Goal: Task Accomplishment & Management: Manage account settings

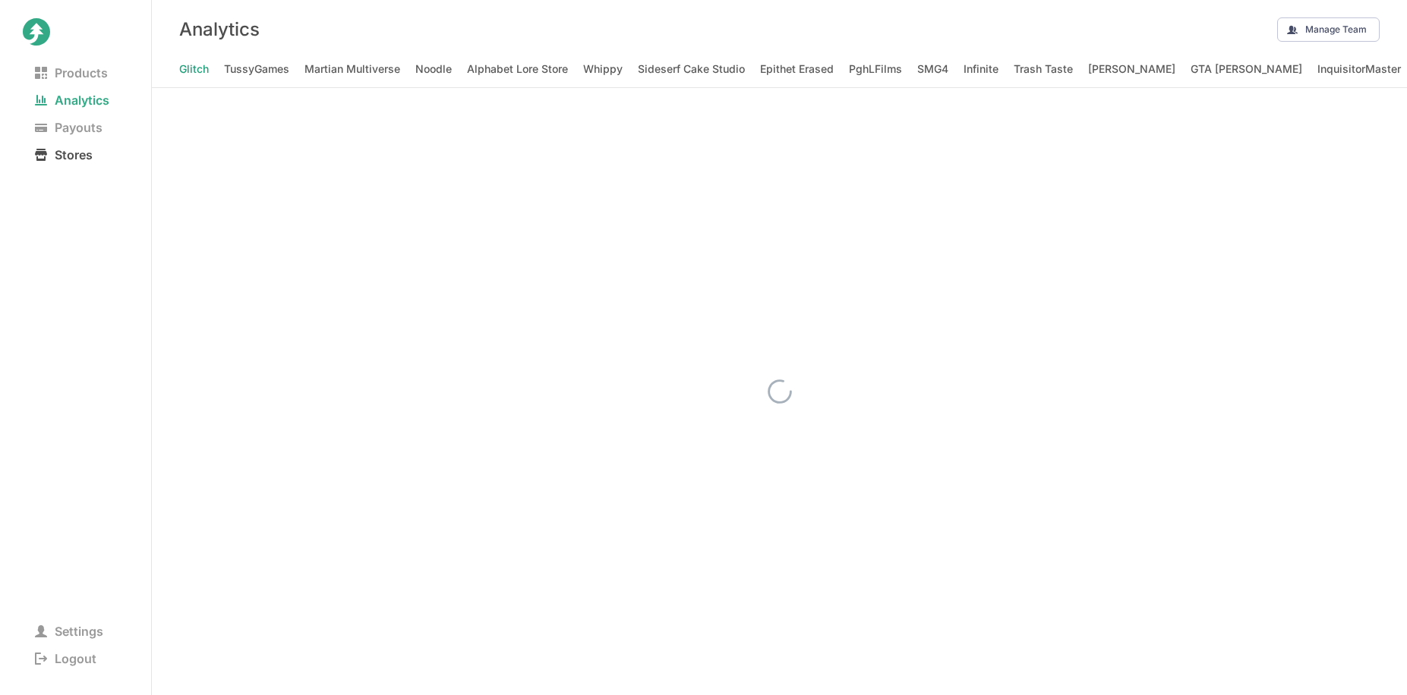
click at [78, 150] on span "Stores" at bounding box center [64, 154] width 82 height 21
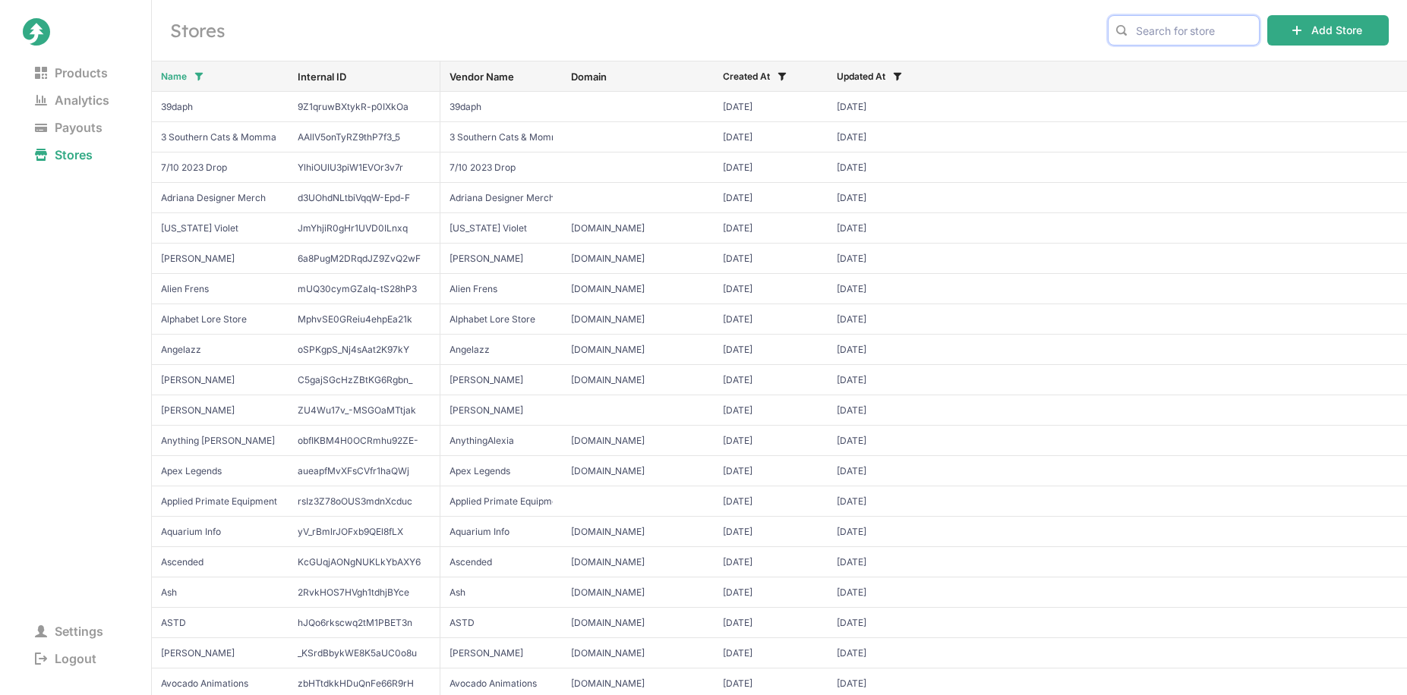
click at [1211, 24] on input "text" at bounding box center [1184, 30] width 152 height 30
type input "gori"
click at [1187, 55] on span "Gorilla Tag" at bounding box center [1183, 62] width 126 height 15
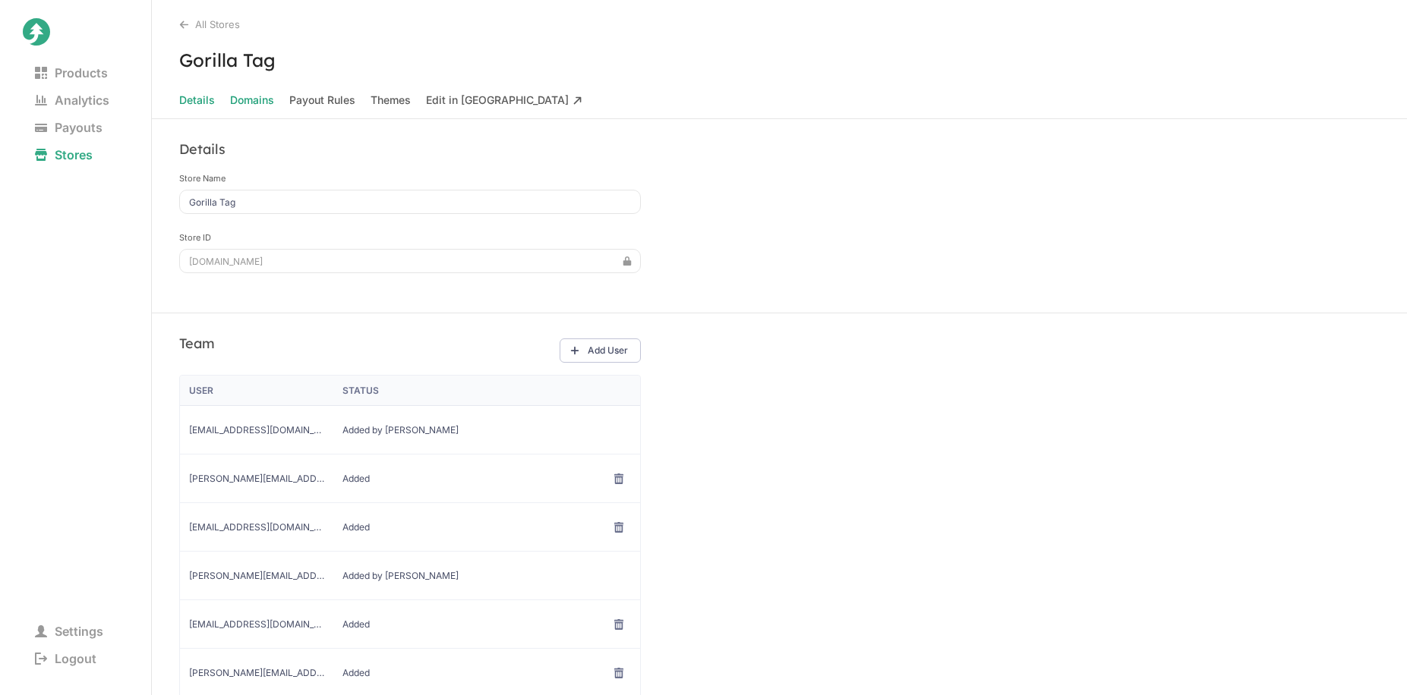
click at [263, 105] on span "Domains" at bounding box center [252, 100] width 44 height 21
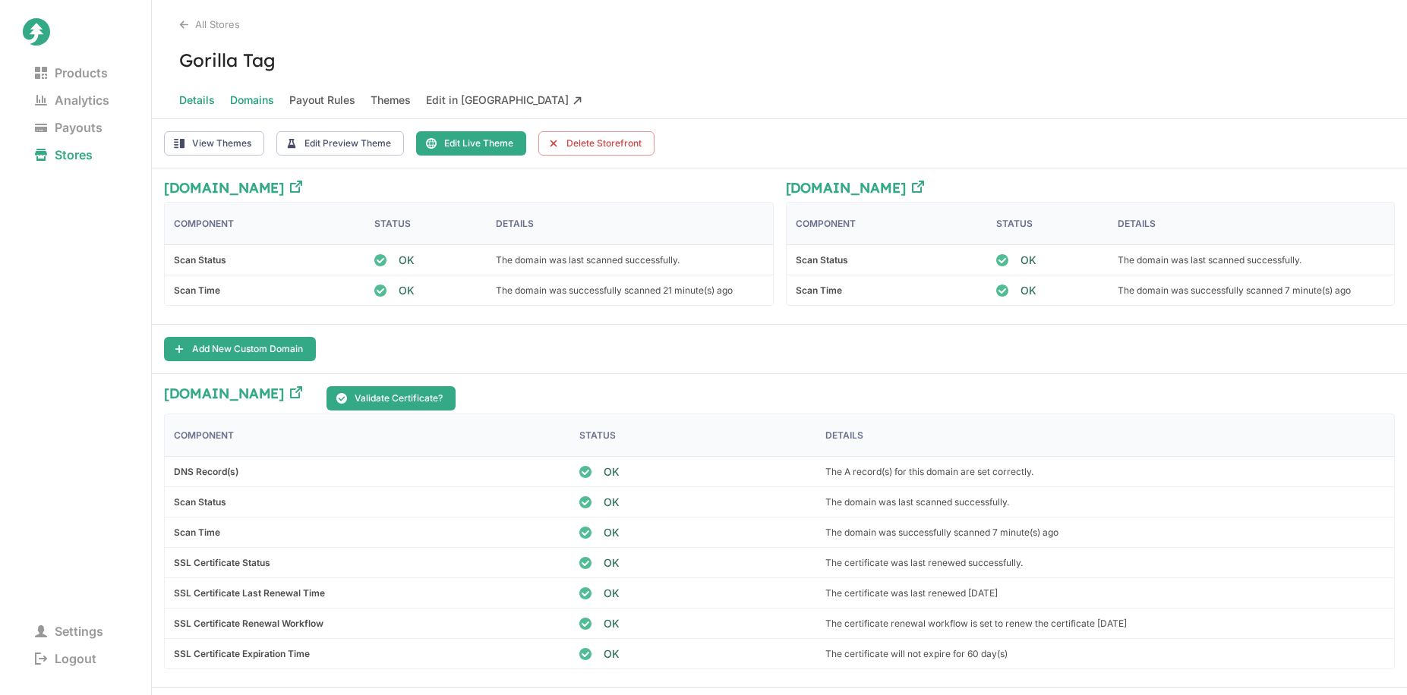
click at [189, 106] on span "Details" at bounding box center [197, 100] width 36 height 21
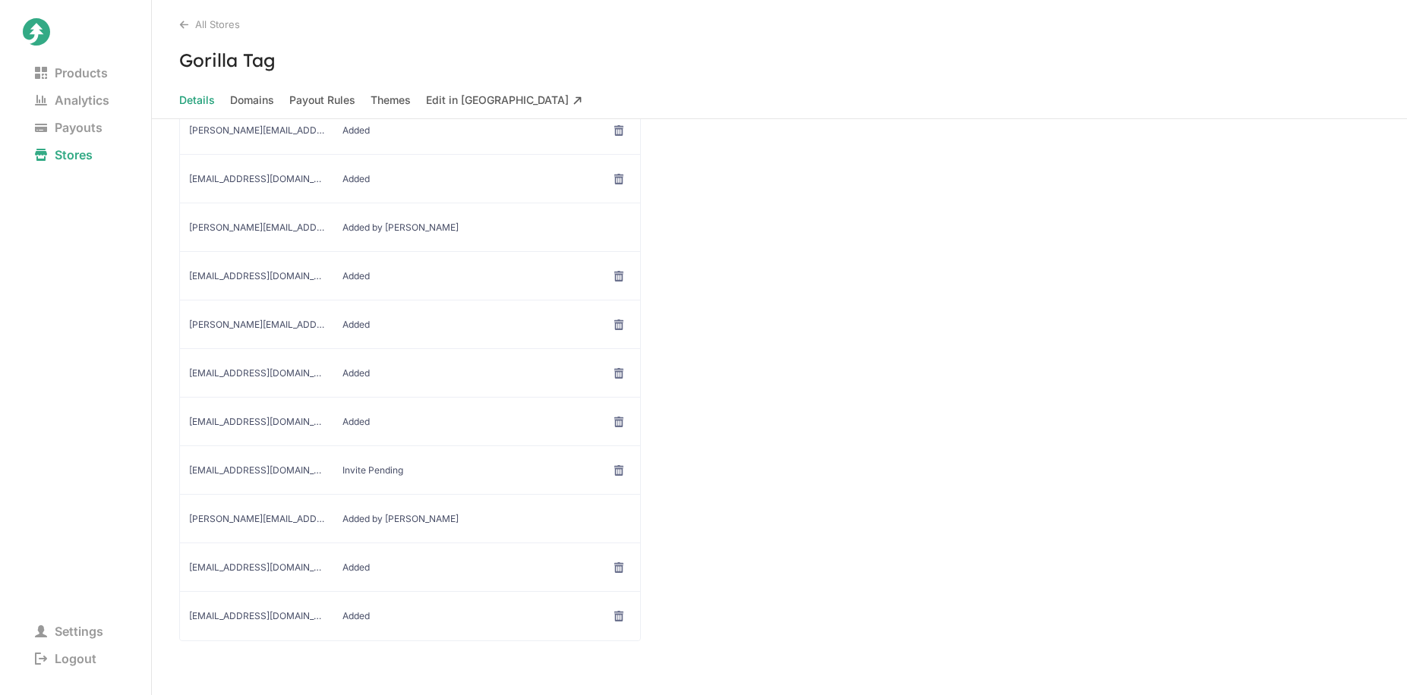
scroll to position [364, 0]
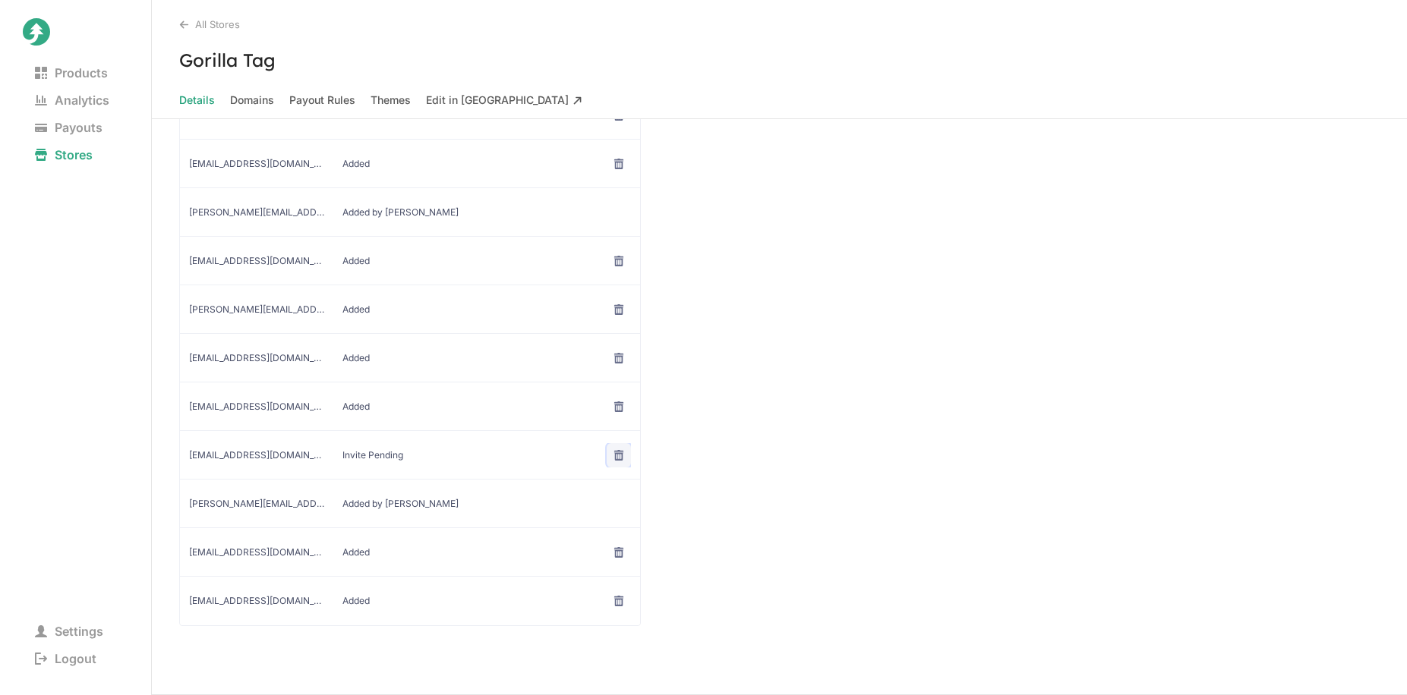
click at [616, 459] on icon at bounding box center [618, 454] width 9 height 11
click at [635, 492] on span "Remove User" at bounding box center [618, 490] width 109 height 15
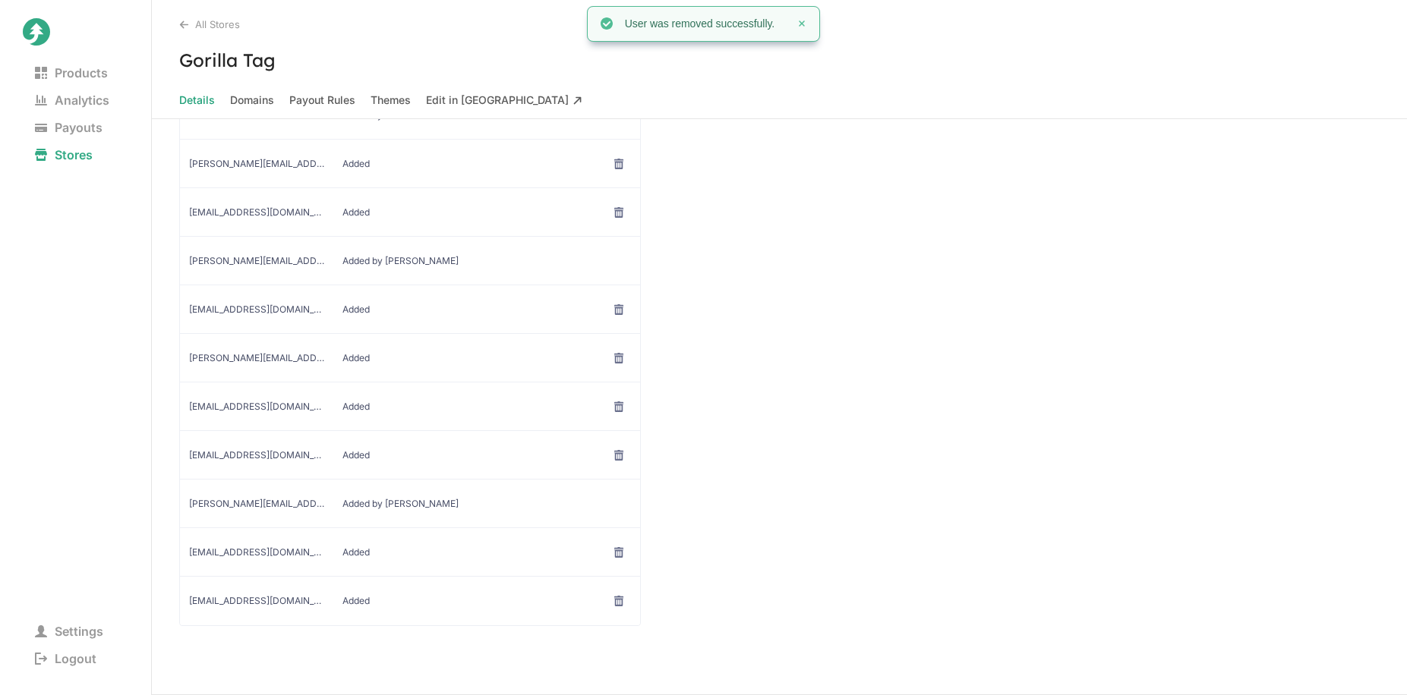
scroll to position [0, 0]
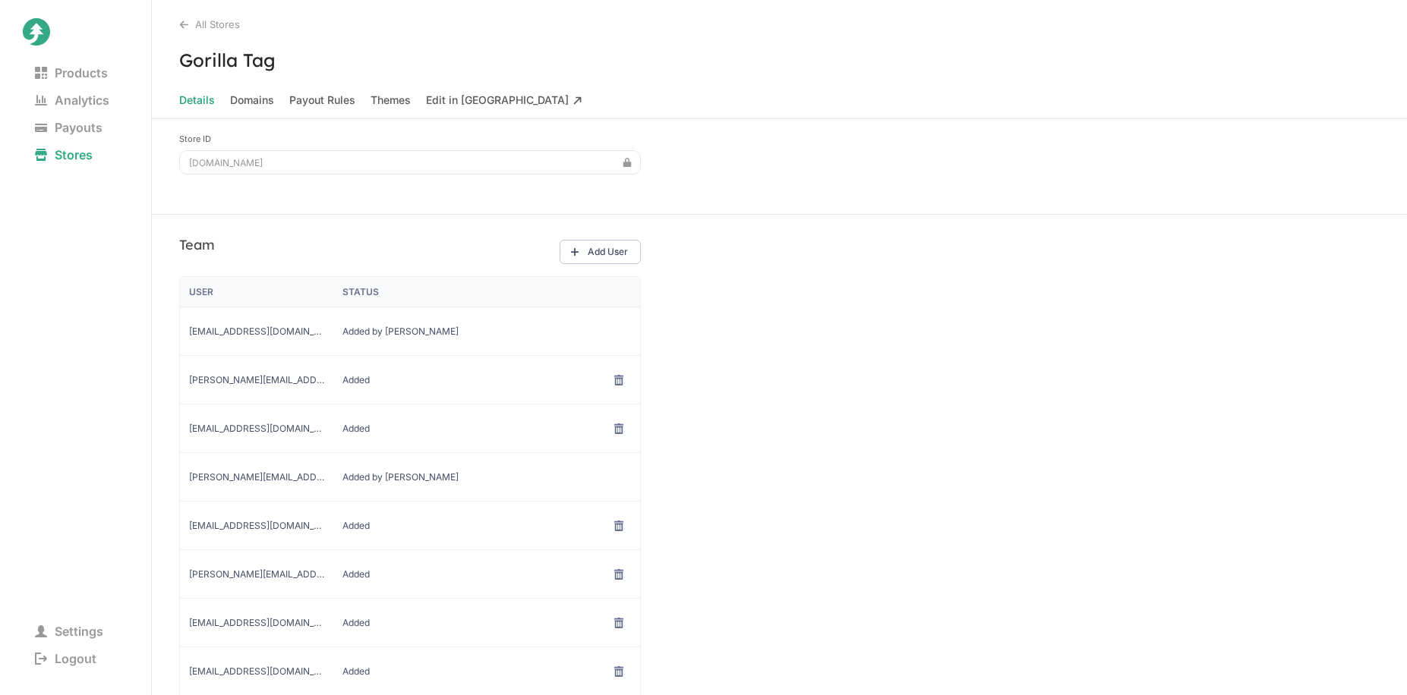
scroll to position [55, 0]
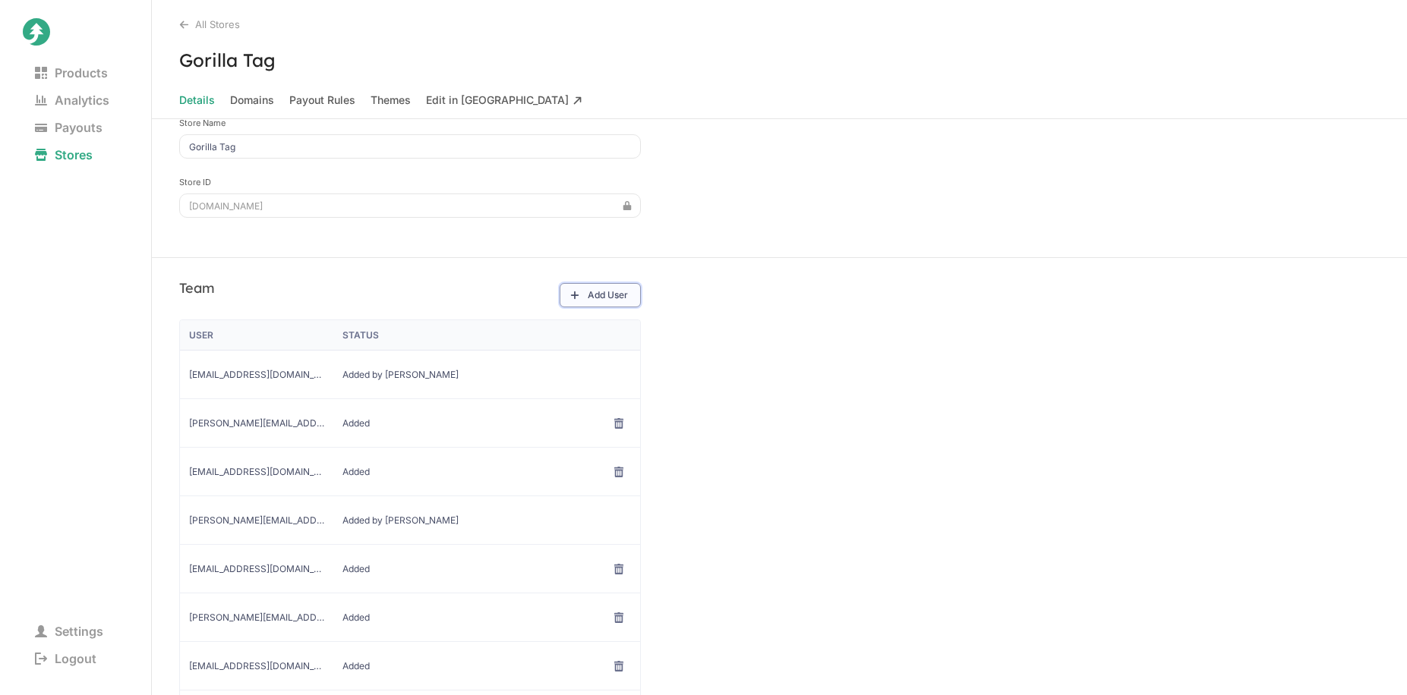
click at [572, 297] on icon at bounding box center [574, 295] width 11 height 11
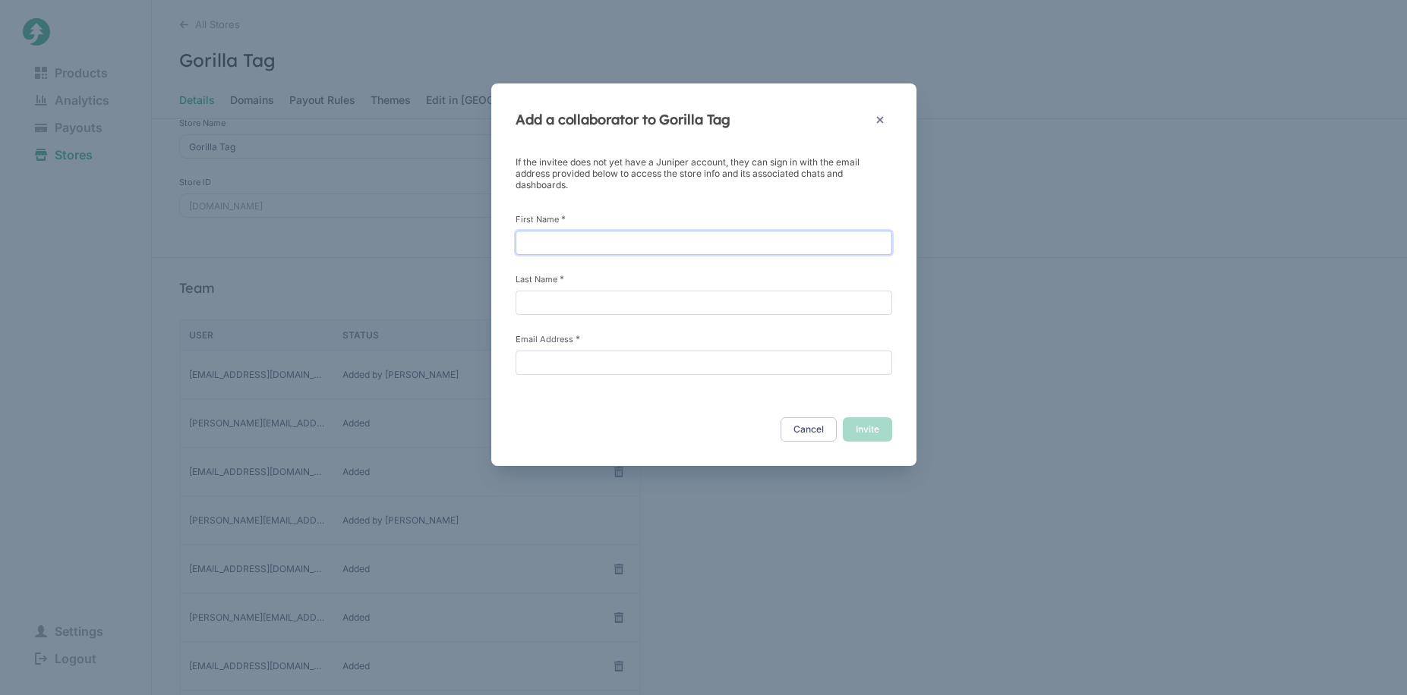
click at [644, 243] on input "First Name *" at bounding box center [703, 243] width 377 height 24
type input "Tess"
type input "Thor"
paste input "[EMAIL_ADDRESS][DOMAIN_NAME]"
type input "tessthor@anotheraxiom.com"
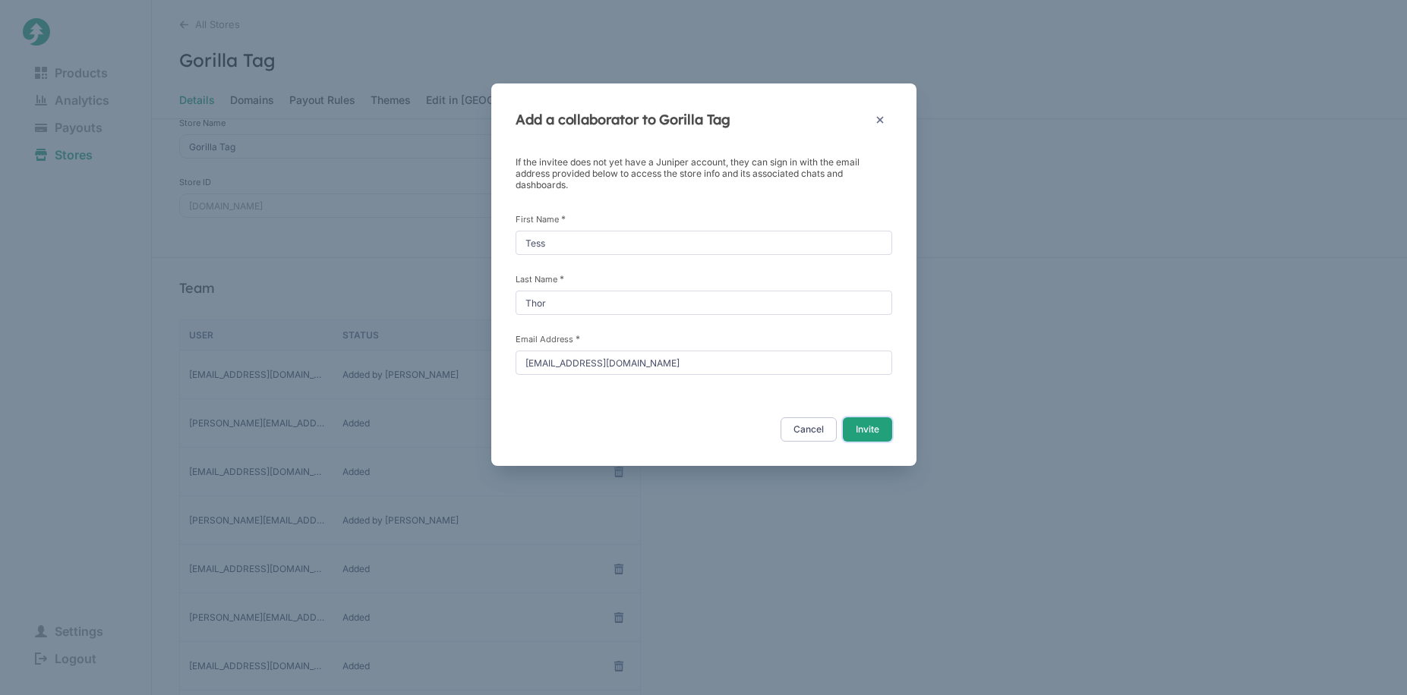
click at [861, 424] on button "Invite" at bounding box center [867, 430] width 49 height 24
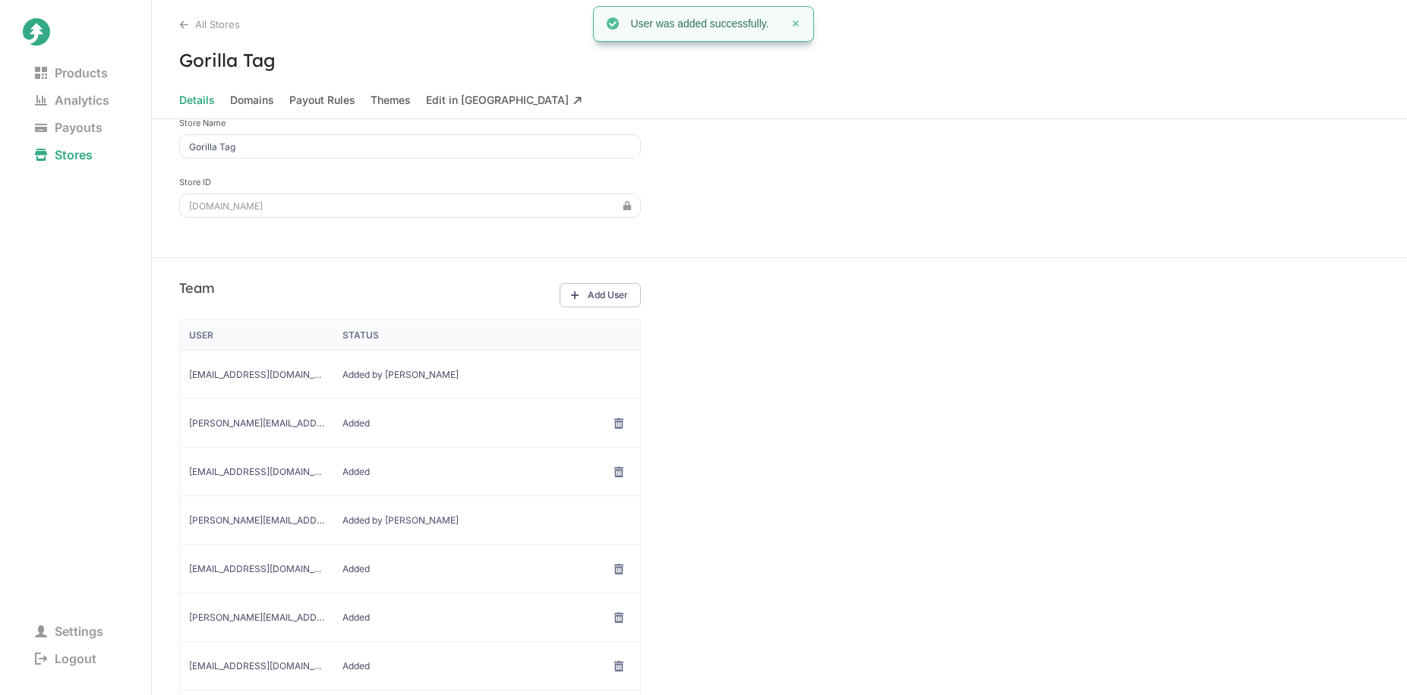
click at [996, 398] on div "Team Add User User Status moxtra-admin@junipercreates.com Added by Juniper davi…" at bounding box center [779, 630] width 1255 height 745
